Goal: Transaction & Acquisition: Purchase product/service

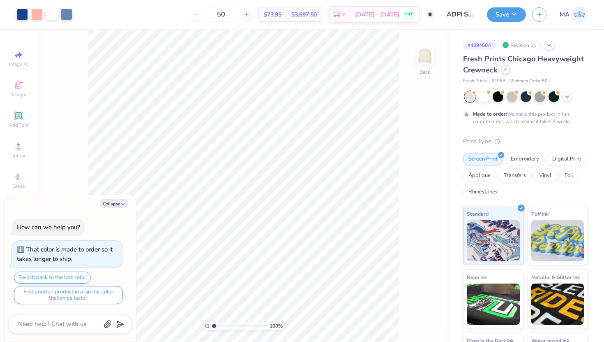
click at [506, 72] on div at bounding box center [505, 69] width 9 height 9
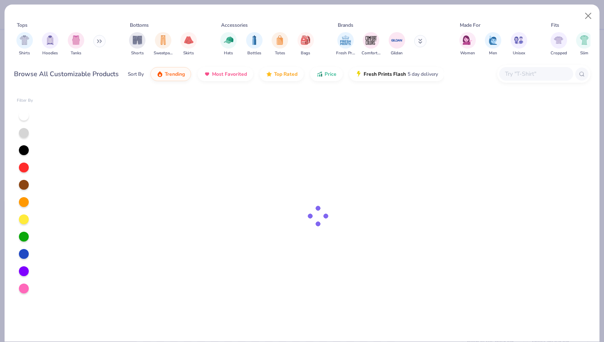
type textarea "x"
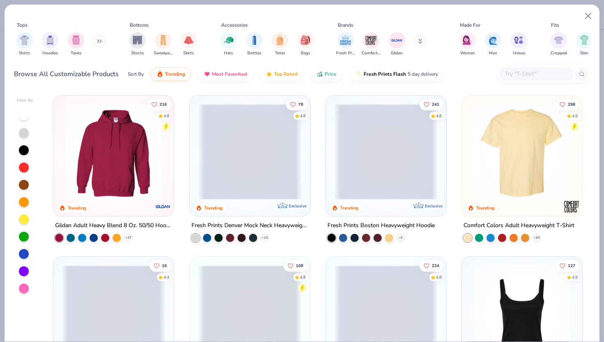
click at [522, 80] on div at bounding box center [536, 74] width 74 height 14
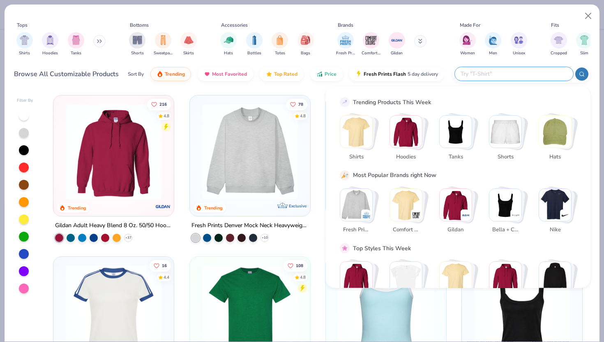
paste input "PRM2600"
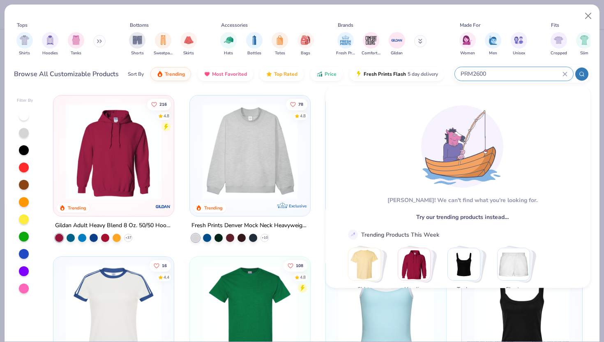
paste input "PRM2600"
type input "PRM2600 PRM2600"
click at [589, 9] on button "Close" at bounding box center [589, 16] width 16 height 16
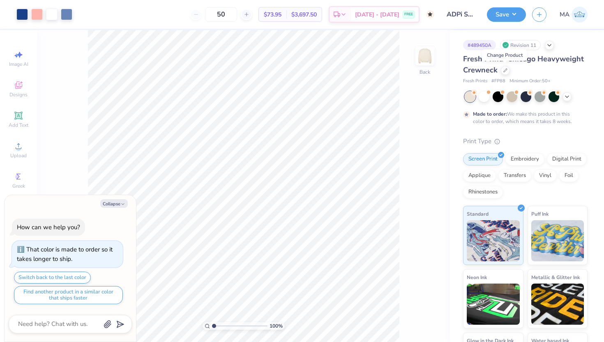
type textarea "x"
